Goal: Task Accomplishment & Management: Manage account settings

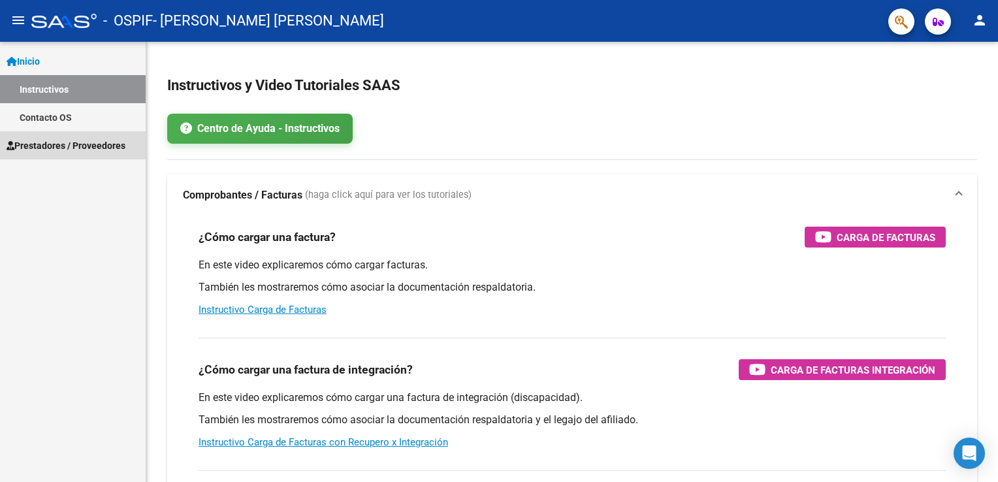
click at [42, 150] on span "Prestadores / Proveedores" at bounding box center [66, 145] width 119 height 14
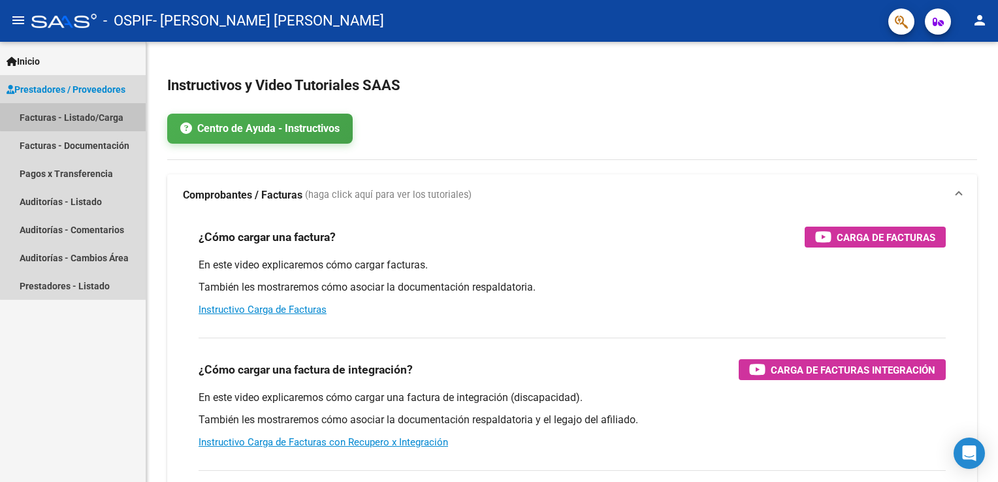
click at [78, 116] on link "Facturas - Listado/Carga" at bounding box center [73, 117] width 146 height 28
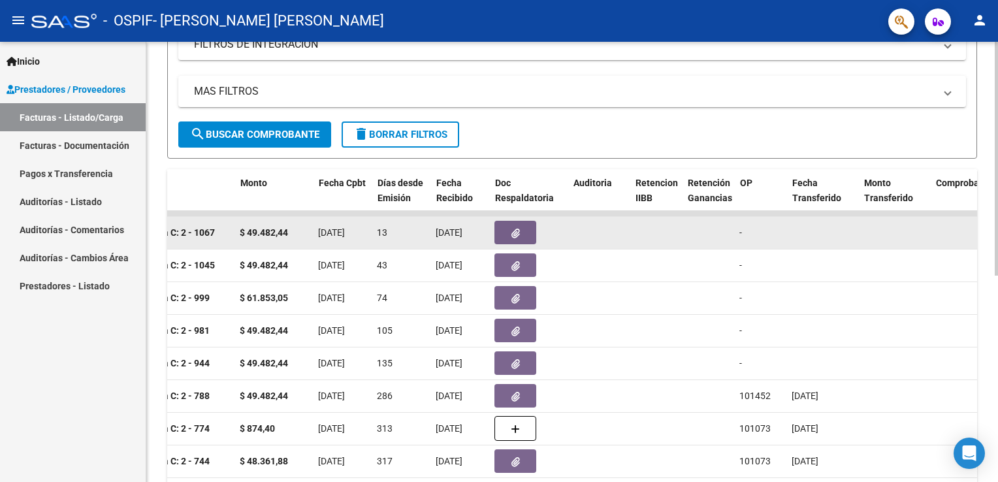
scroll to position [0, 528]
click at [522, 225] on button "button" at bounding box center [517, 233] width 42 height 24
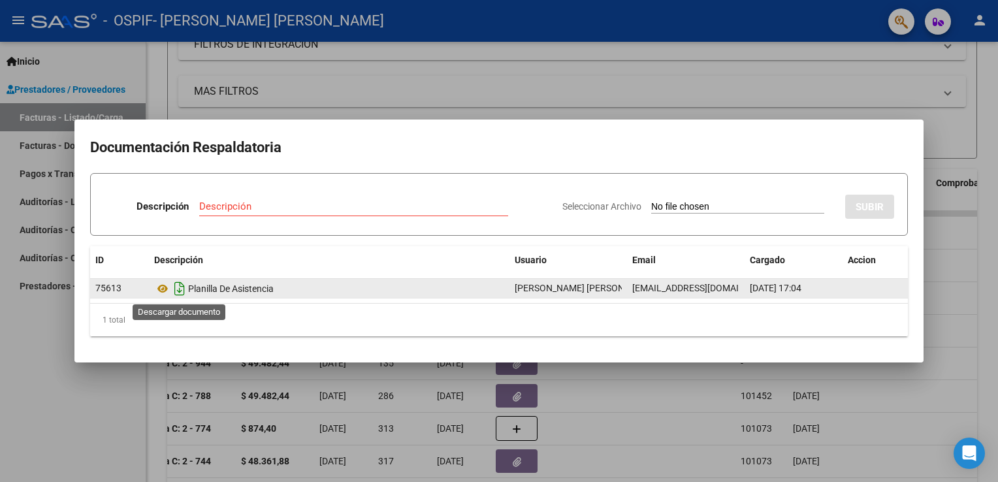
click at [178, 287] on icon "Descargar documento" at bounding box center [179, 288] width 17 height 21
drag, startPoint x: 924, startPoint y: 112, endPoint x: 634, endPoint y: 133, distance: 291.2
click at [634, 133] on mat-dialog-container "Documentación Respaldatoria Descripción Descripción Seleccionar Archivo SUBIR I…" at bounding box center [498, 240] width 849 height 242
click at [127, 375] on div at bounding box center [499, 241] width 998 height 482
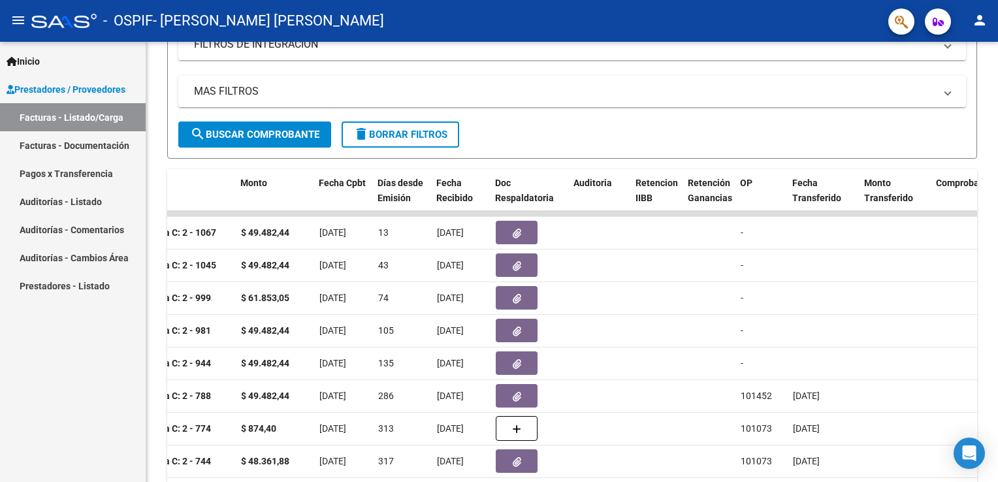
click at [127, 375] on div "Inicio Instructivos Contacto OS Prestadores / Proveedores Facturas - Listado/Ca…" at bounding box center [73, 262] width 146 height 440
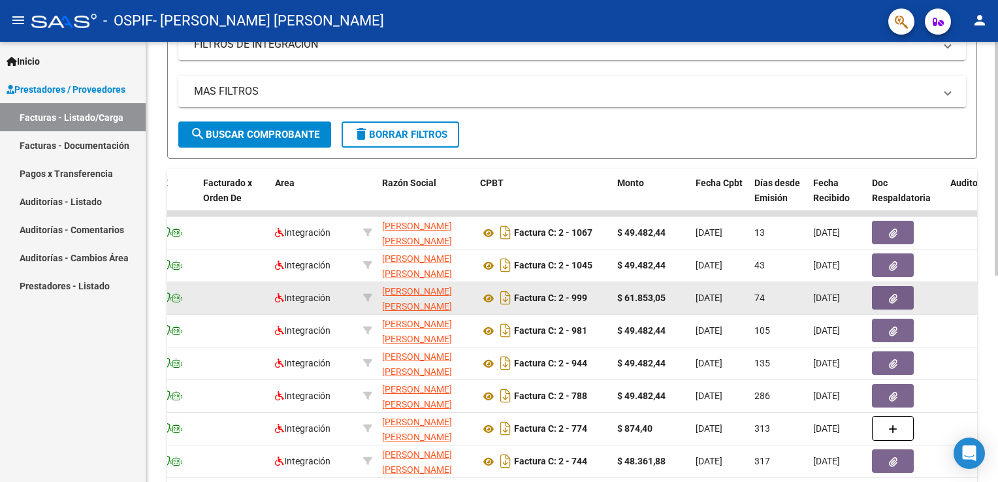
scroll to position [388, 0]
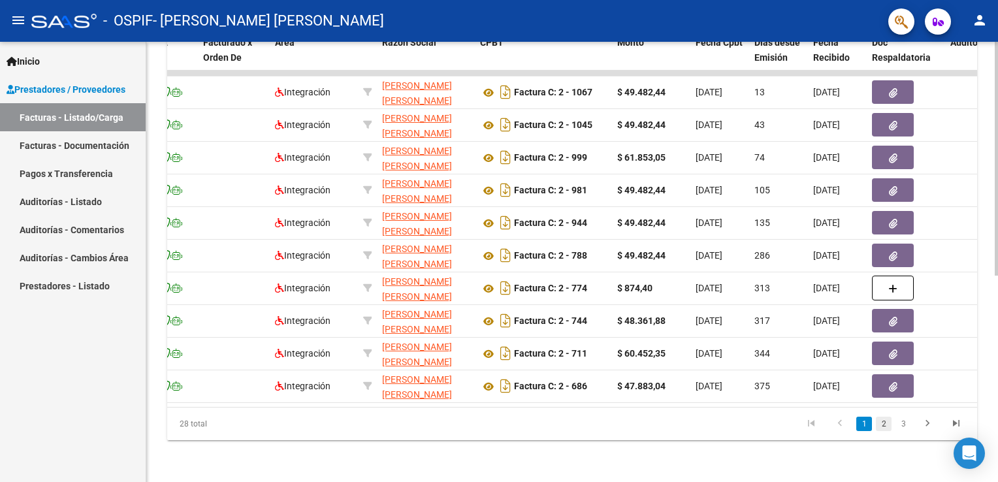
click at [886, 424] on link "2" at bounding box center [884, 424] width 16 height 14
click at [906, 427] on link "3" at bounding box center [903, 424] width 16 height 14
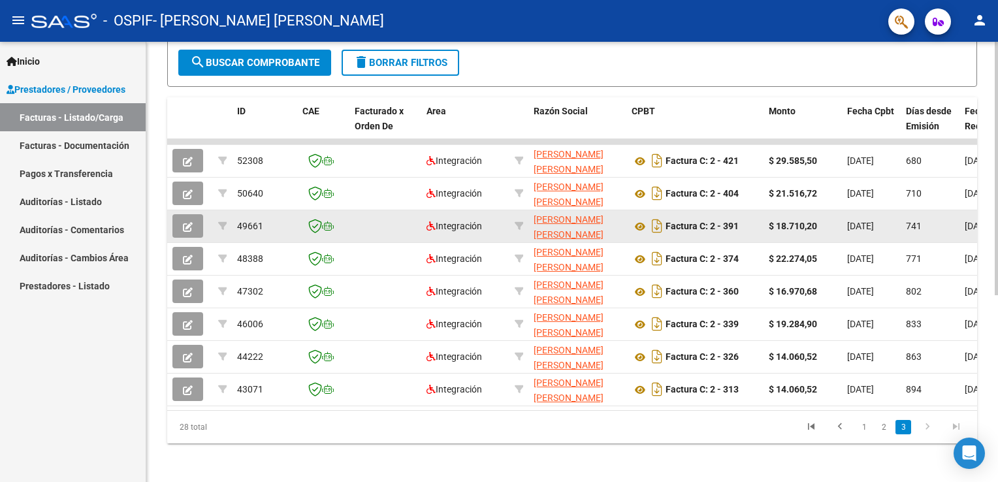
scroll to position [313, 0]
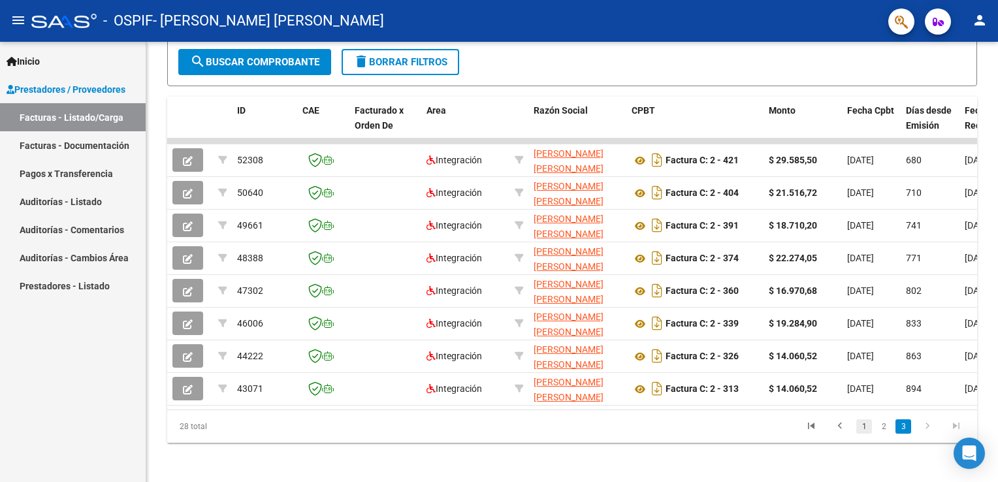
click at [858, 431] on link "1" at bounding box center [864, 426] width 16 height 14
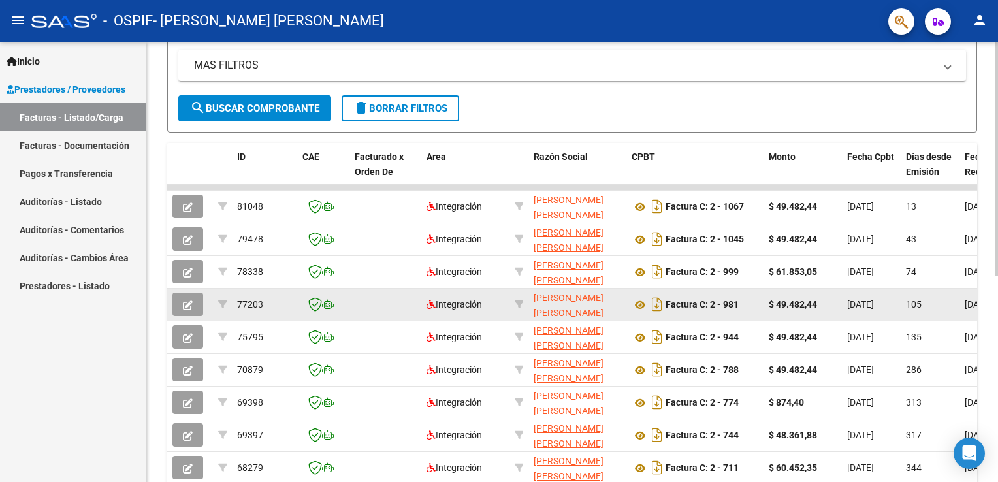
scroll to position [388, 0]
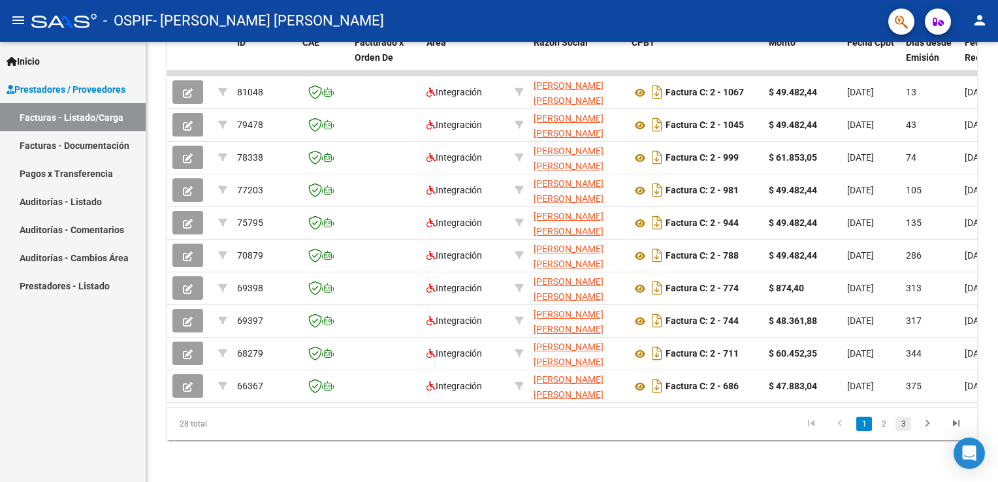
click at [898, 419] on link "3" at bounding box center [903, 424] width 16 height 14
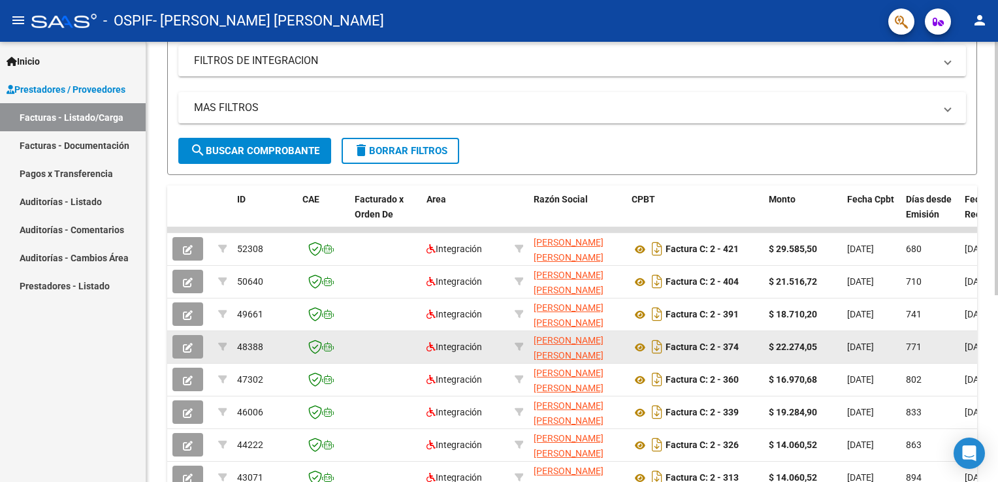
scroll to position [323, 0]
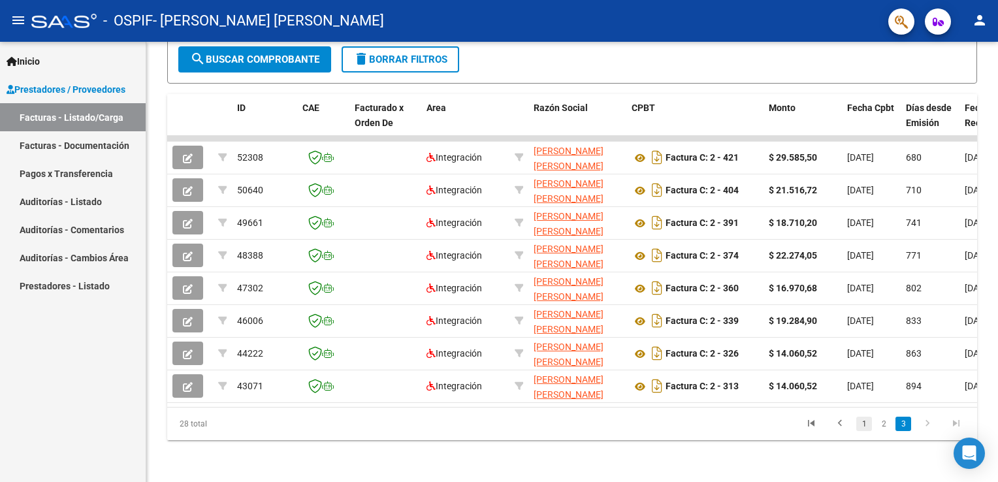
click at [864, 430] on link "1" at bounding box center [864, 424] width 16 height 14
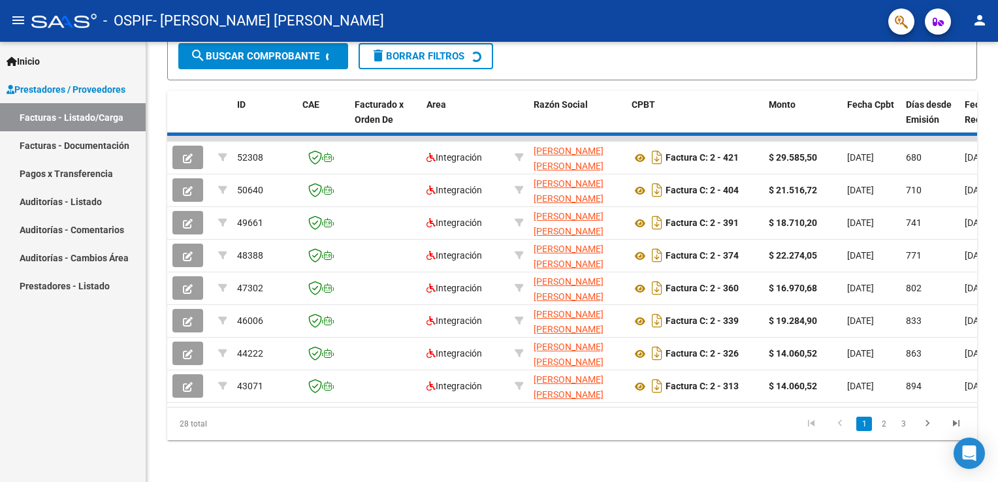
scroll to position [324, 0]
